Goal: Task Accomplishment & Management: Manage account settings

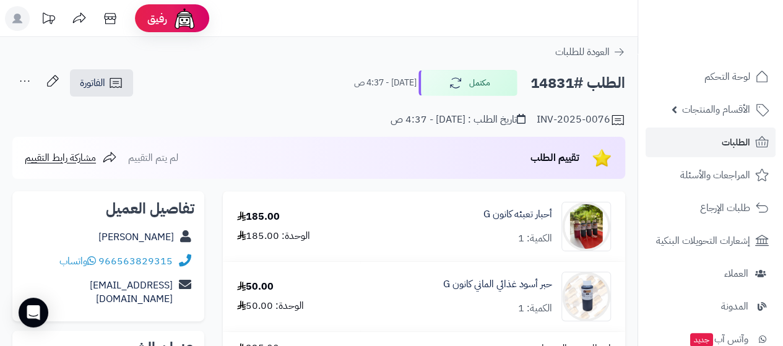
click at [112, 230] on div "هنادي H" at bounding box center [108, 237] width 172 height 24
copy div "هنادي H"
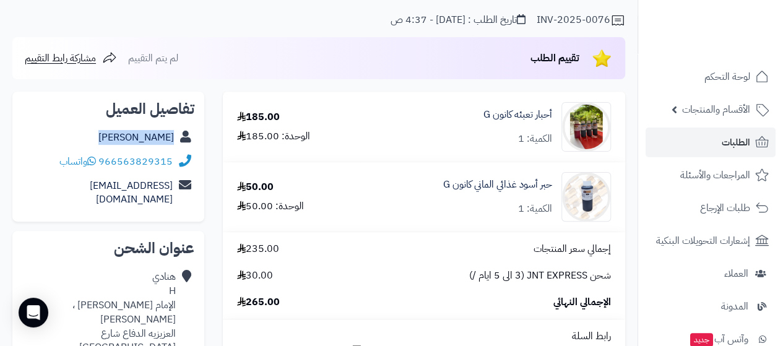
scroll to position [99, 0]
click at [713, 143] on link "الطلبات" at bounding box center [711, 143] width 130 height 30
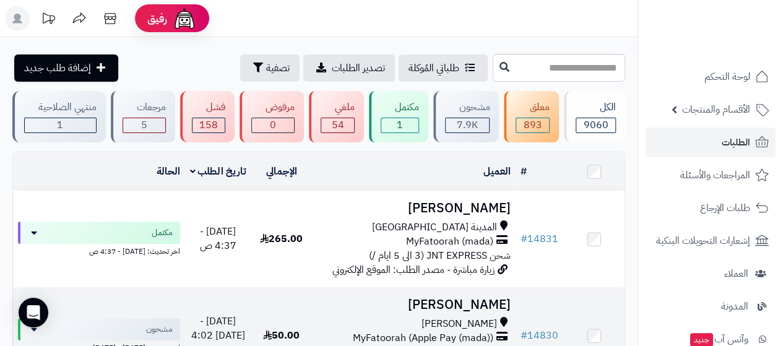
click at [489, 290] on td "عبير البار ابو عريش MyFatoorah (Apple Pay (mada)) شحن بريد سعودي (توصيل من 3 إل…" at bounding box center [414, 336] width 204 height 96
click at [514, 297] on td "عبير البار ابو عريش MyFatoorah (Apple Pay (mada)) شحن بريد سعودي (توصيل من 3 إل…" at bounding box center [414, 336] width 204 height 96
click at [486, 298] on h3 "[PERSON_NAME]" at bounding box center [414, 305] width 194 height 14
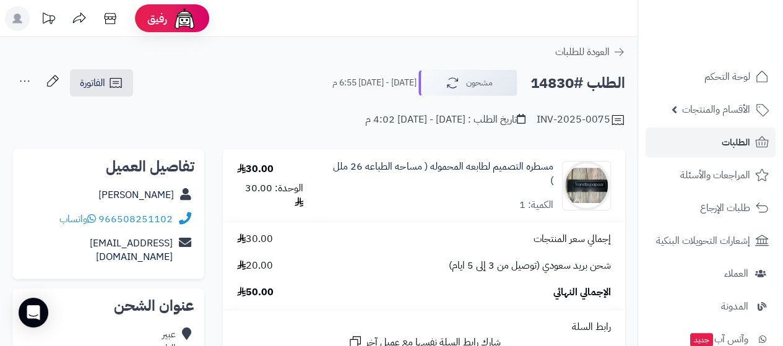
click at [111, 198] on div "عبير البار" at bounding box center [108, 195] width 172 height 24
copy div "عبير البار"
click at [111, 198] on div "عبير البار" at bounding box center [108, 195] width 172 height 24
click at [50, 216] on div "966508251102 واتساب" at bounding box center [108, 219] width 172 height 24
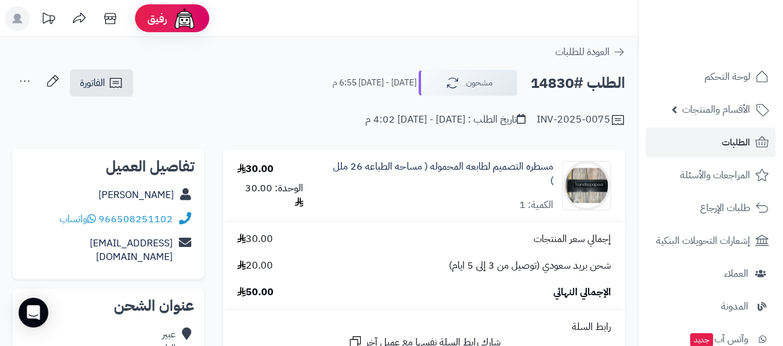
click at [50, 216] on div "966508251102 واتساب" at bounding box center [108, 219] width 172 height 24
copy div "966508251102 واتساب"
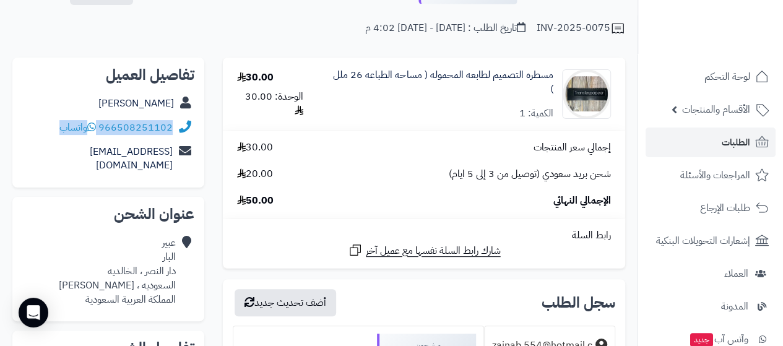
scroll to position [99, 0]
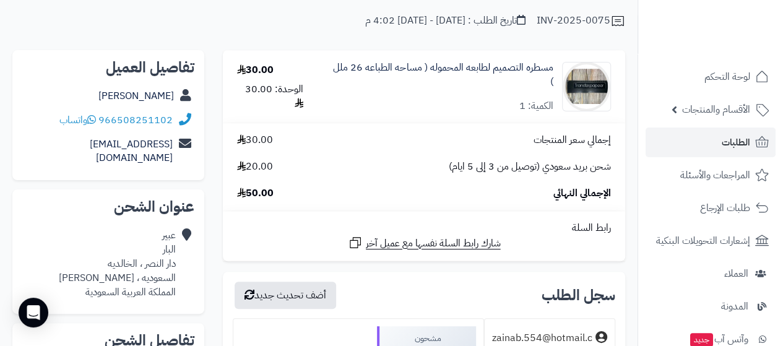
click at [155, 261] on div "عبير البار دار النصر ، الخالديه السعوديه ، ابو عريش المملكة العربية السعودية" at bounding box center [117, 264] width 117 height 71
click at [128, 263] on div "عبير البار دار النصر ، الخالديه السعوديه ، ابو عريش المملكة العربية السعودية" at bounding box center [117, 264] width 117 height 71
drag, startPoint x: 133, startPoint y: 264, endPoint x: 105, endPoint y: 251, distance: 30.8
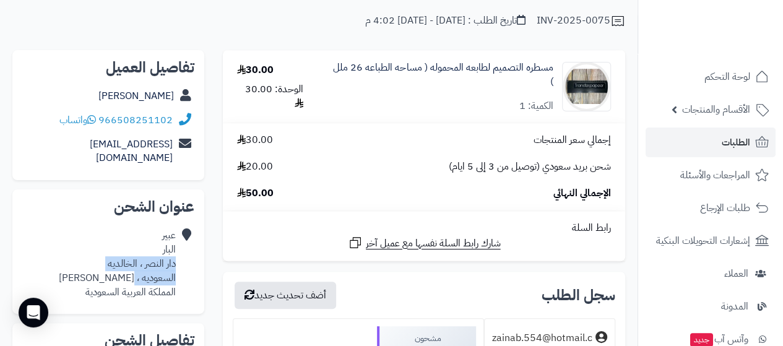
click at [105, 251] on div "عبير البار دار النصر ، الخالديه السعوديه ، ابو عريش المملكة العربية السعودية" at bounding box center [117, 264] width 117 height 71
click at [110, 261] on div "عبير البار دار النصر ، الخالديه السعوديه ، ابو عريش المملكة العربية السعودية" at bounding box center [117, 264] width 117 height 71
click at [98, 263] on div "عبير البار دار النصر ، الخالديه السعوديه ، ابو عريش المملكة العربية السعودية" at bounding box center [117, 264] width 117 height 71
drag, startPoint x: 95, startPoint y: 263, endPoint x: 176, endPoint y: 255, distance: 82.2
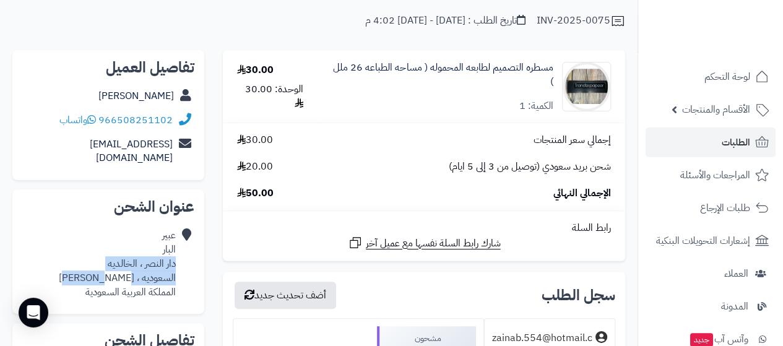
click at [176, 255] on div "عبير البار دار النصر ، الخالديه السعوديه ، ابو عريش المملكة العربية السعودية" at bounding box center [108, 264] width 172 height 81
copy div "دار النصر ، الخالديه السعوديه ، ابو عريش"
click at [733, 146] on span "الطلبات" at bounding box center [736, 142] width 28 height 17
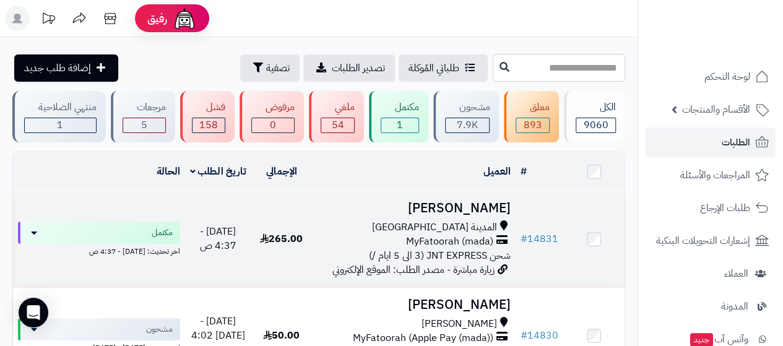
click at [483, 213] on h3 "[PERSON_NAME]" at bounding box center [414, 208] width 194 height 14
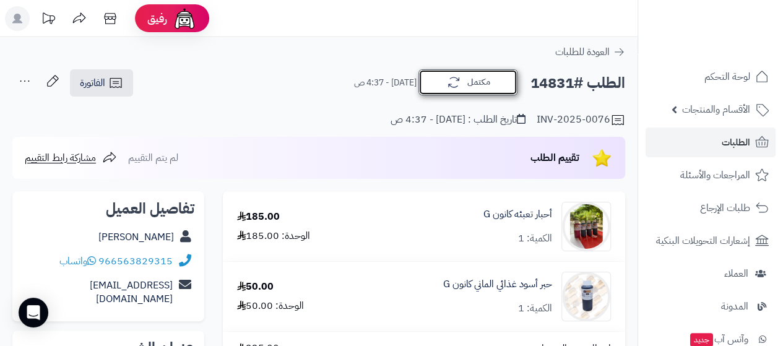
click at [487, 76] on button "مكتمل" at bounding box center [468, 82] width 99 height 26
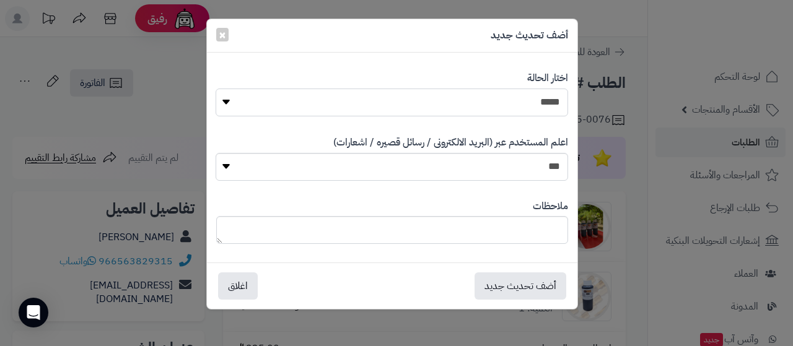
click at [536, 91] on select "**********" at bounding box center [392, 103] width 352 height 28
select select "*"
click at [216, 89] on select "**********" at bounding box center [392, 103] width 352 height 28
click at [529, 285] on button "أضف تحديث جديد" at bounding box center [520, 285] width 92 height 27
